Goal: Information Seeking & Learning: Find contact information

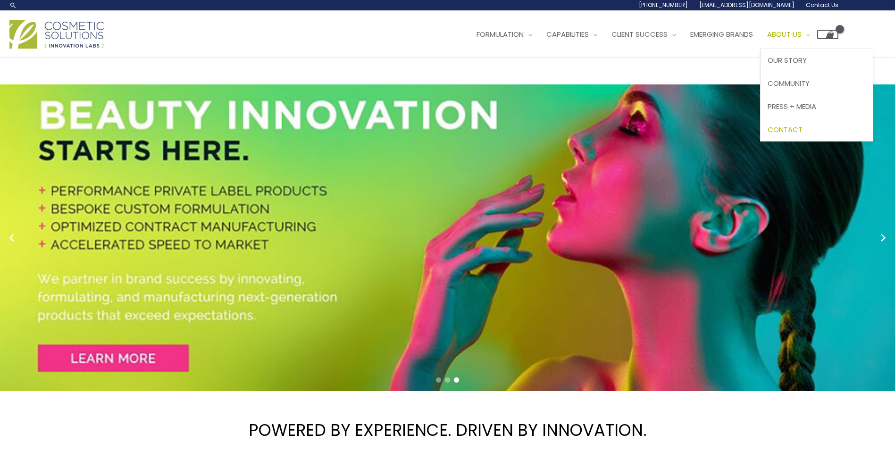
click at [803, 126] on span "Contact" at bounding box center [785, 130] width 35 height 10
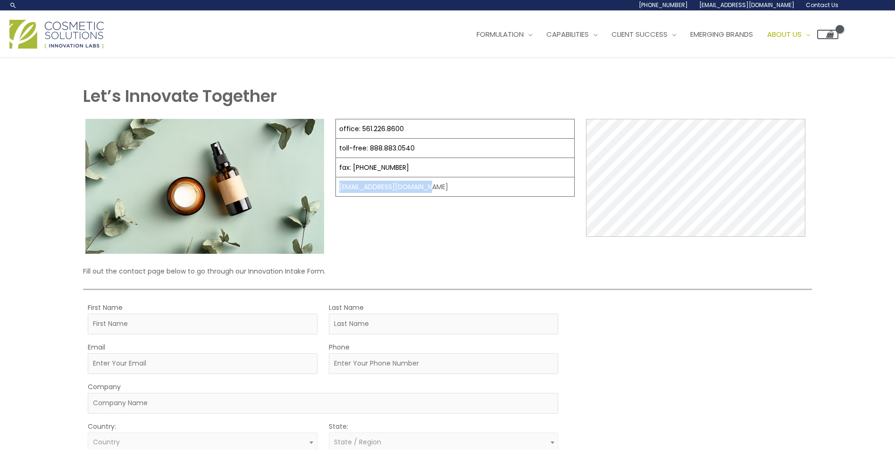
drag, startPoint x: 437, startPoint y: 187, endPoint x: 337, endPoint y: 189, distance: 100.1
click at [337, 189] on td "[EMAIL_ADDRESS][DOMAIN_NAME]" at bounding box center [455, 186] width 239 height 19
copy td "[EMAIL_ADDRESS][DOMAIN_NAME]"
